Goal: Information Seeking & Learning: Learn about a topic

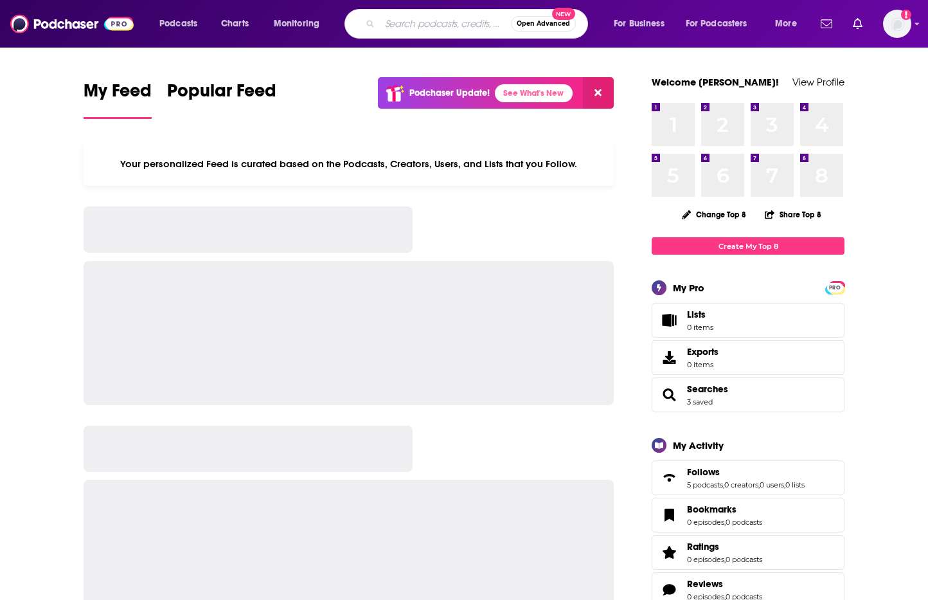
click at [398, 26] on input "Search podcasts, credits, & more..." at bounding box center [445, 23] width 131 height 21
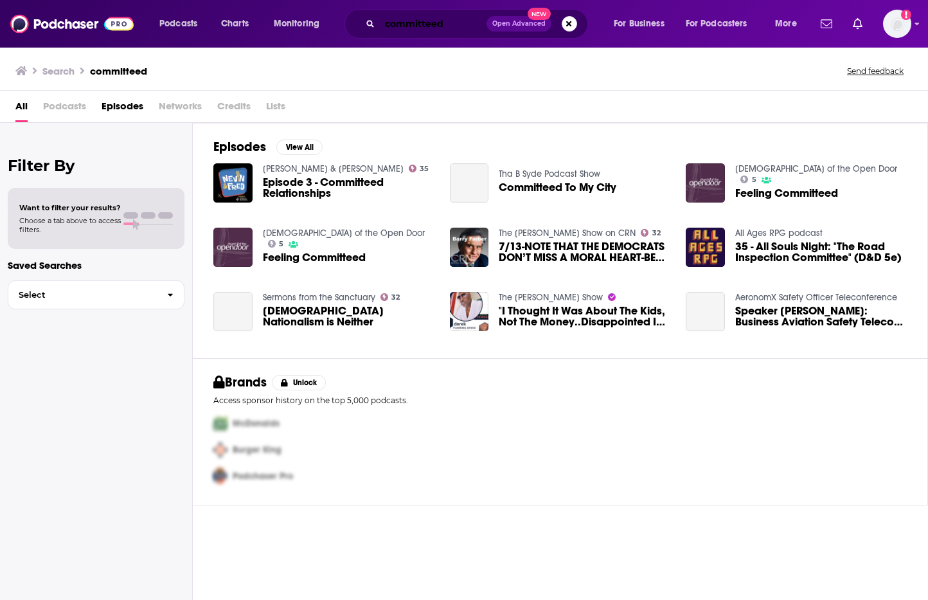
click at [456, 19] on input "committeed" at bounding box center [433, 23] width 107 height 21
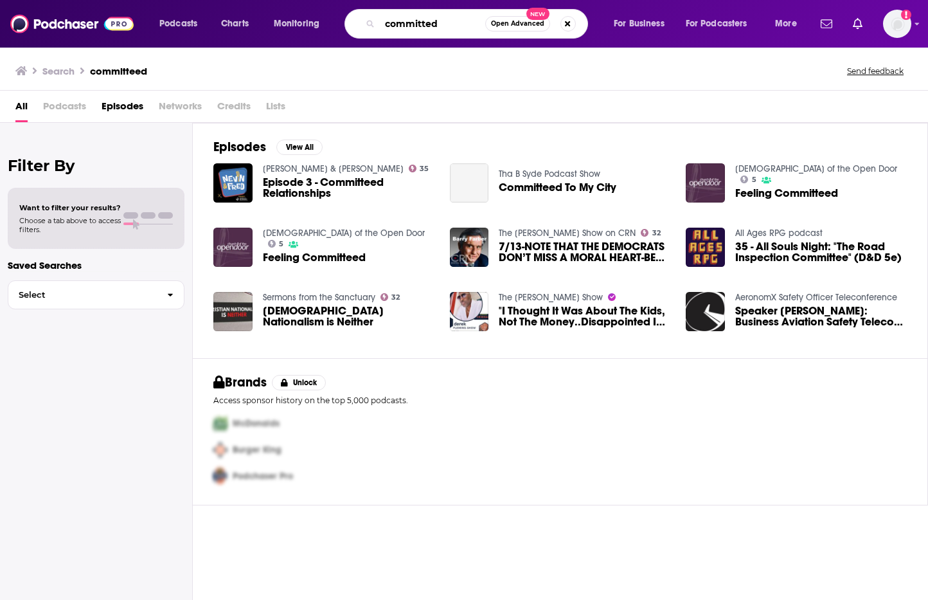
type input "committed"
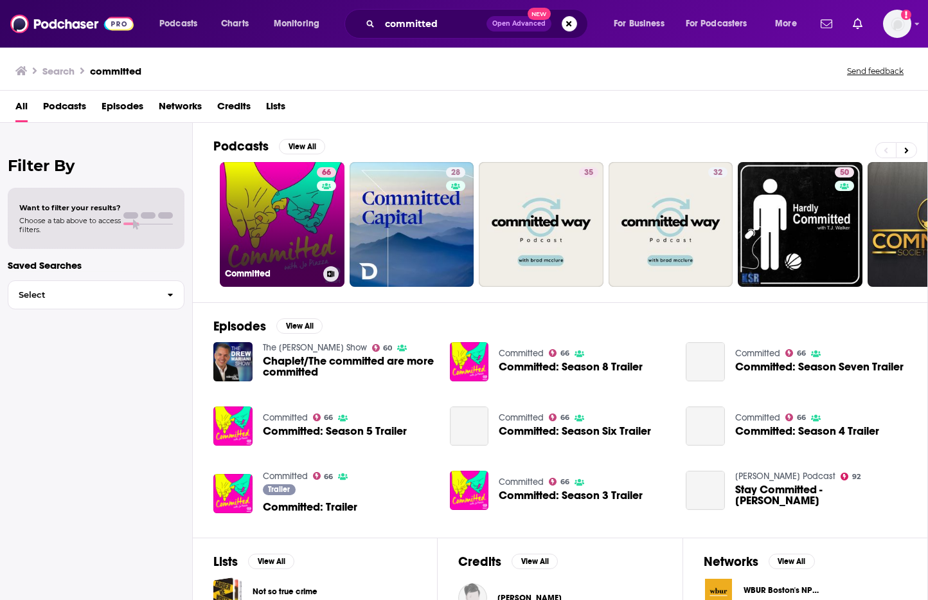
click at [286, 222] on link "66 Committed" at bounding box center [282, 224] width 125 height 125
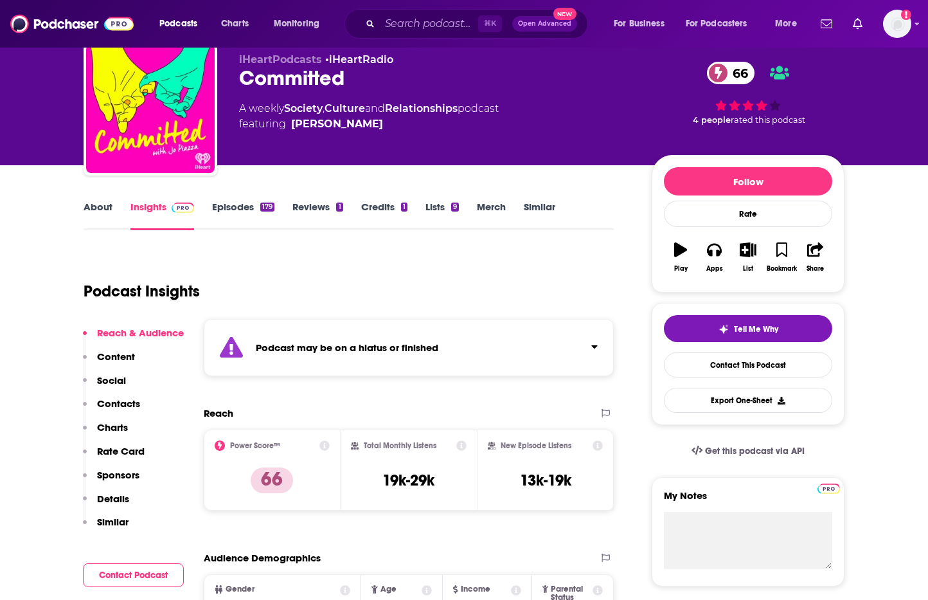
scroll to position [51, 0]
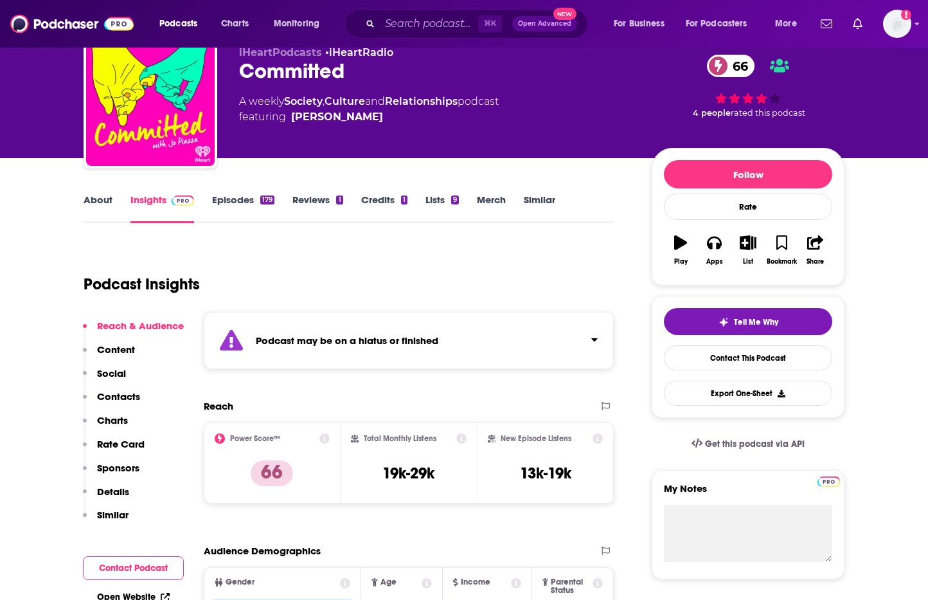
click at [436, 337] on strong "Podcast may be on a hiatus or finished" at bounding box center [347, 340] width 183 height 12
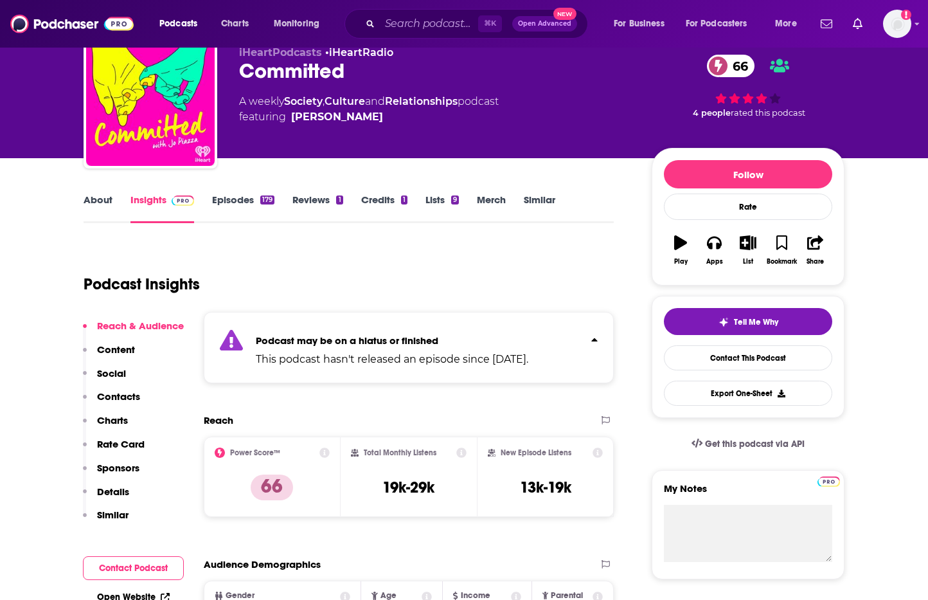
click at [470, 338] on p "Podcast may be on a hiatus or finished" at bounding box center [392, 340] width 273 height 12
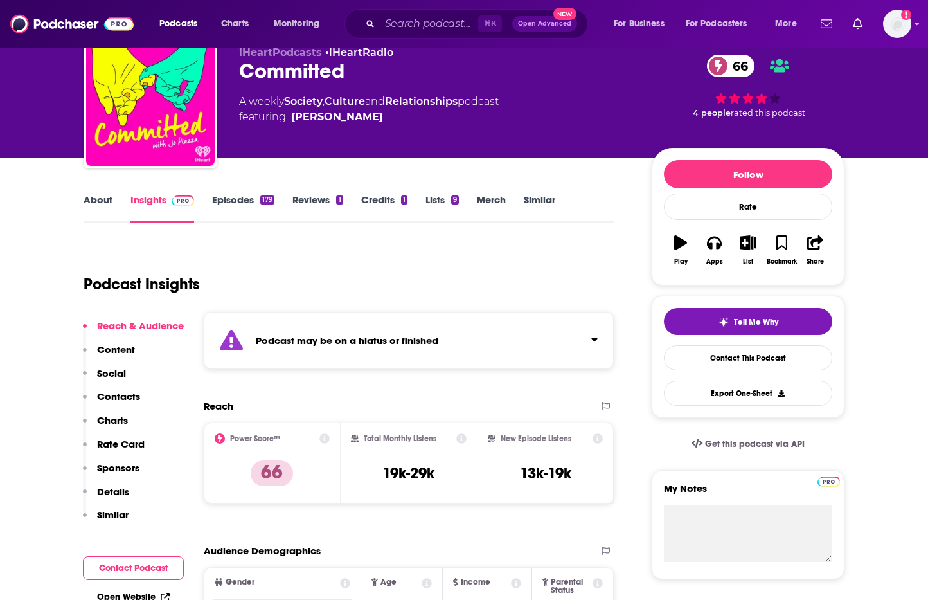
click at [470, 338] on div "Podcast may be on a hiatus or finished" at bounding box center [409, 340] width 410 height 57
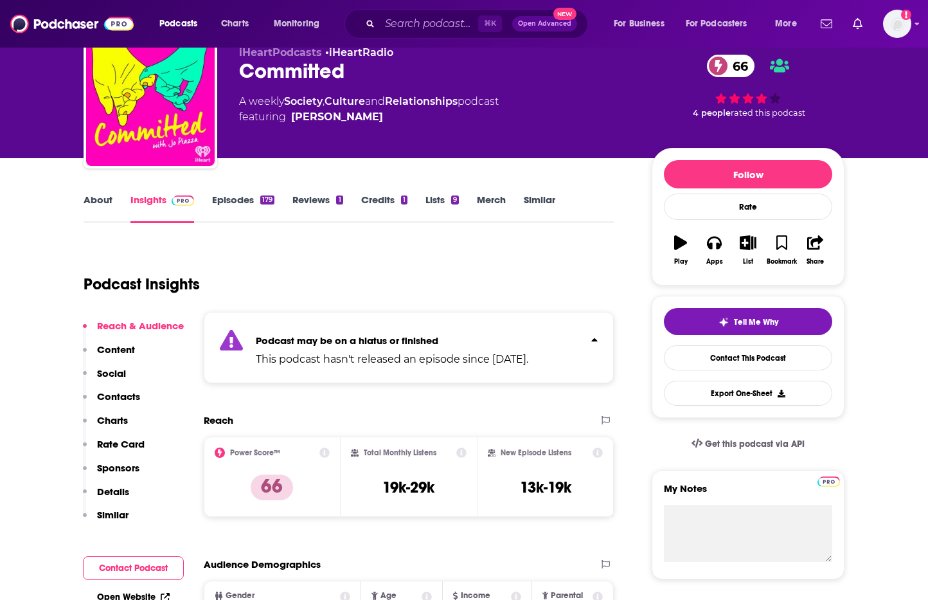
click at [470, 338] on p "Podcast may be on a hiatus or finished" at bounding box center [392, 340] width 273 height 12
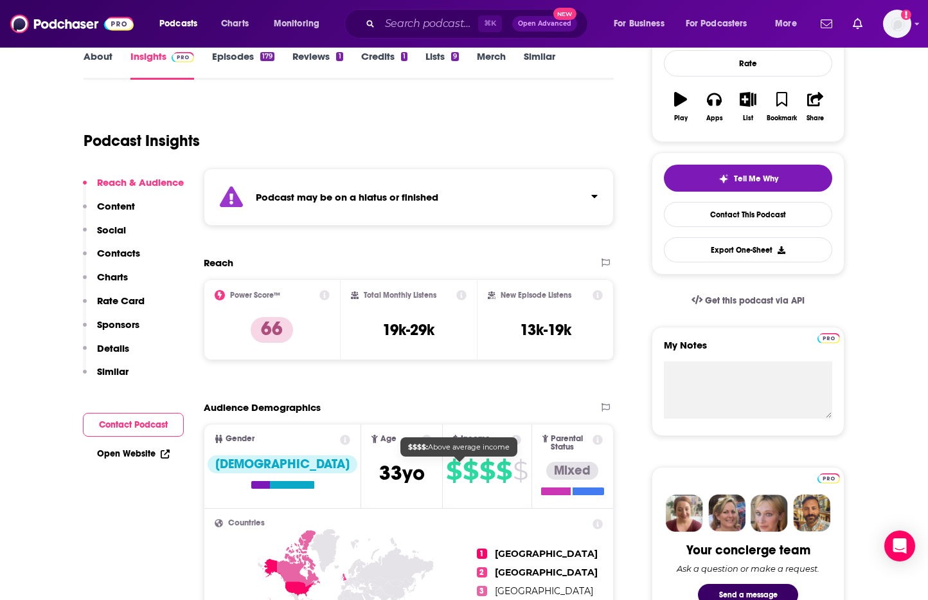
scroll to position [0, 0]
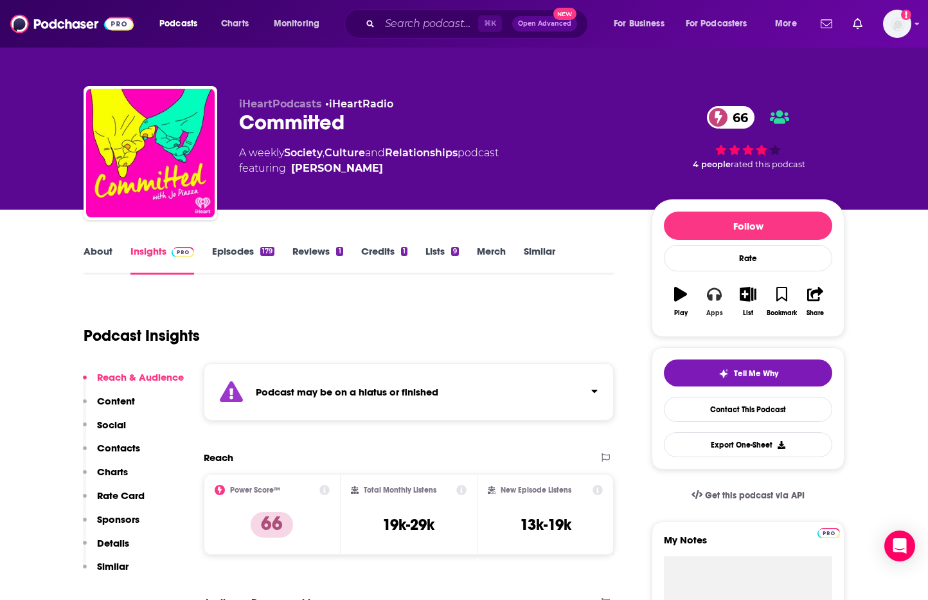
click at [711, 298] on icon "button" at bounding box center [714, 294] width 14 height 13
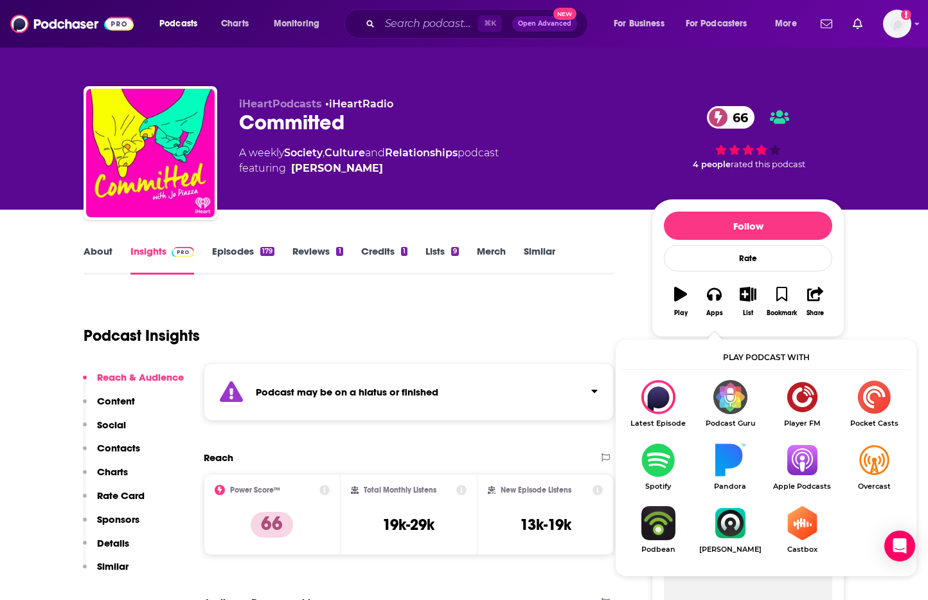
click at [805, 454] on img "Show Listen On dropdown" at bounding box center [802, 460] width 72 height 34
